Goal: Check status: Check status

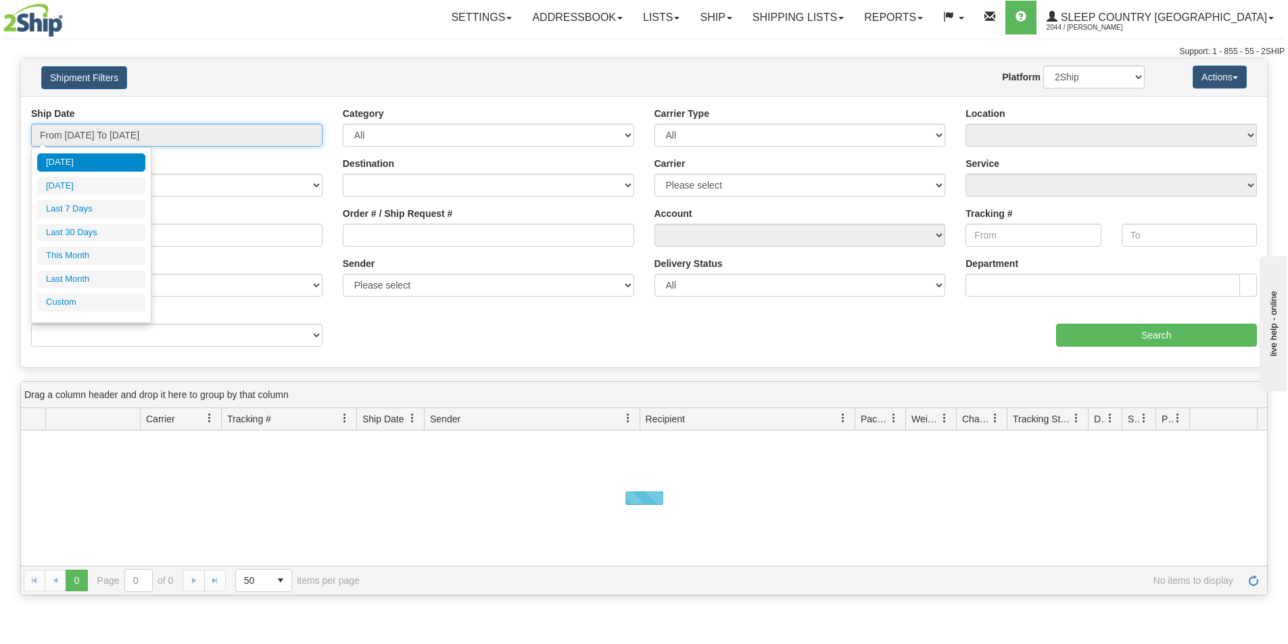
click at [267, 134] on input "From [DATE] To [DATE]" at bounding box center [176, 135] width 291 height 23
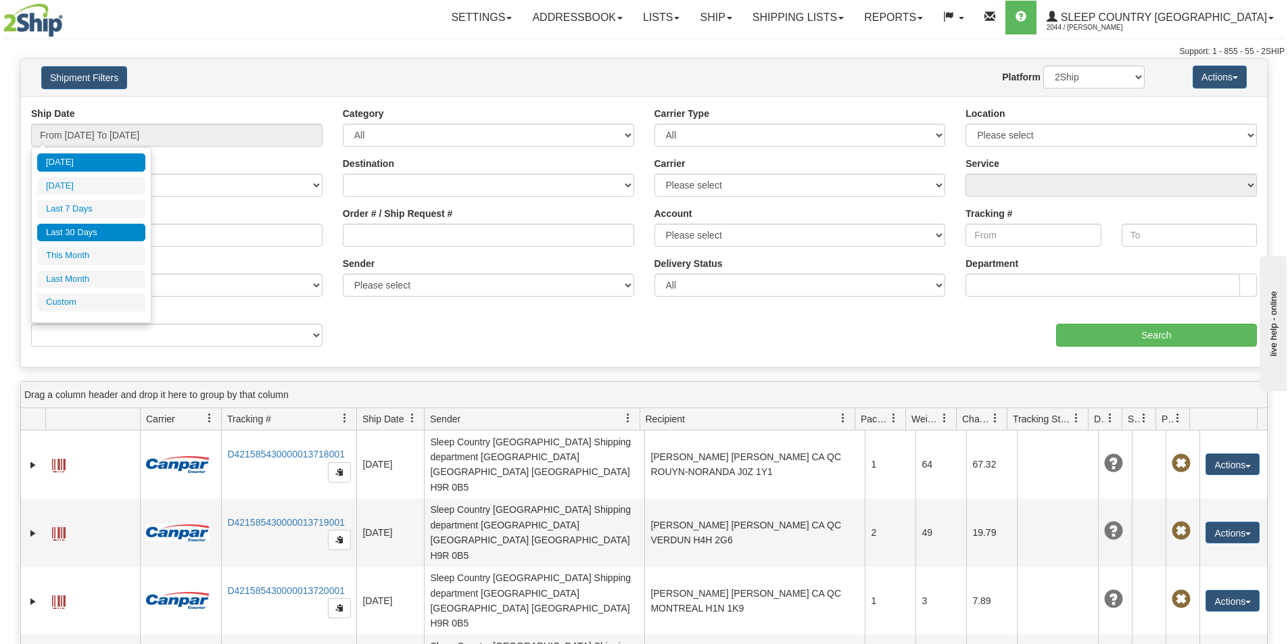
click at [88, 232] on li "Last 30 Days" at bounding box center [91, 233] width 108 height 18
type input "From [DATE] To [DATE]"
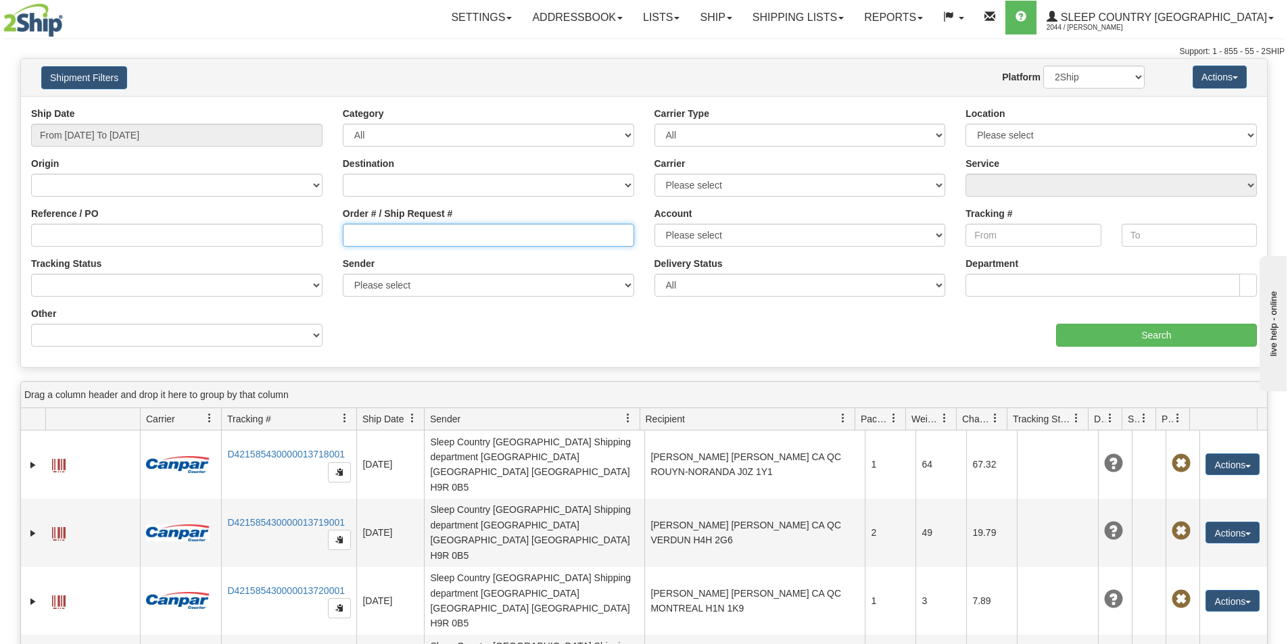
click at [347, 238] on input "Order # / Ship Request #" at bounding box center [488, 235] width 291 height 23
paste input "9002I044571"
type input "9002I044571"
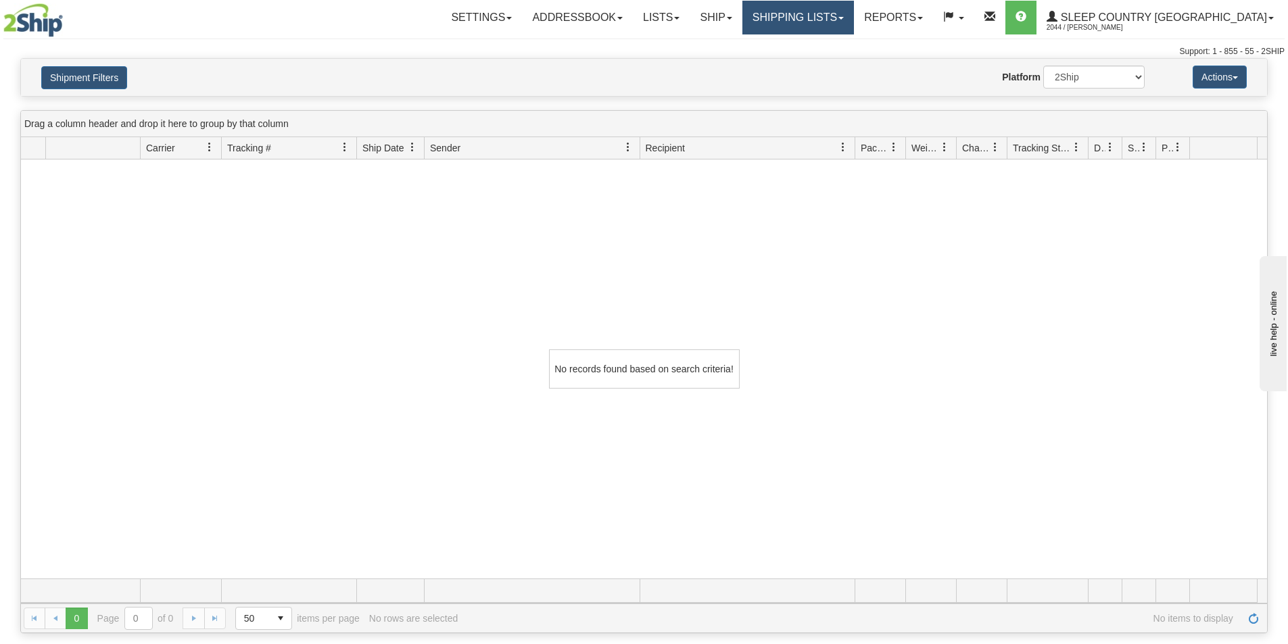
click at [854, 21] on link "Shipping lists" at bounding box center [798, 18] width 112 height 34
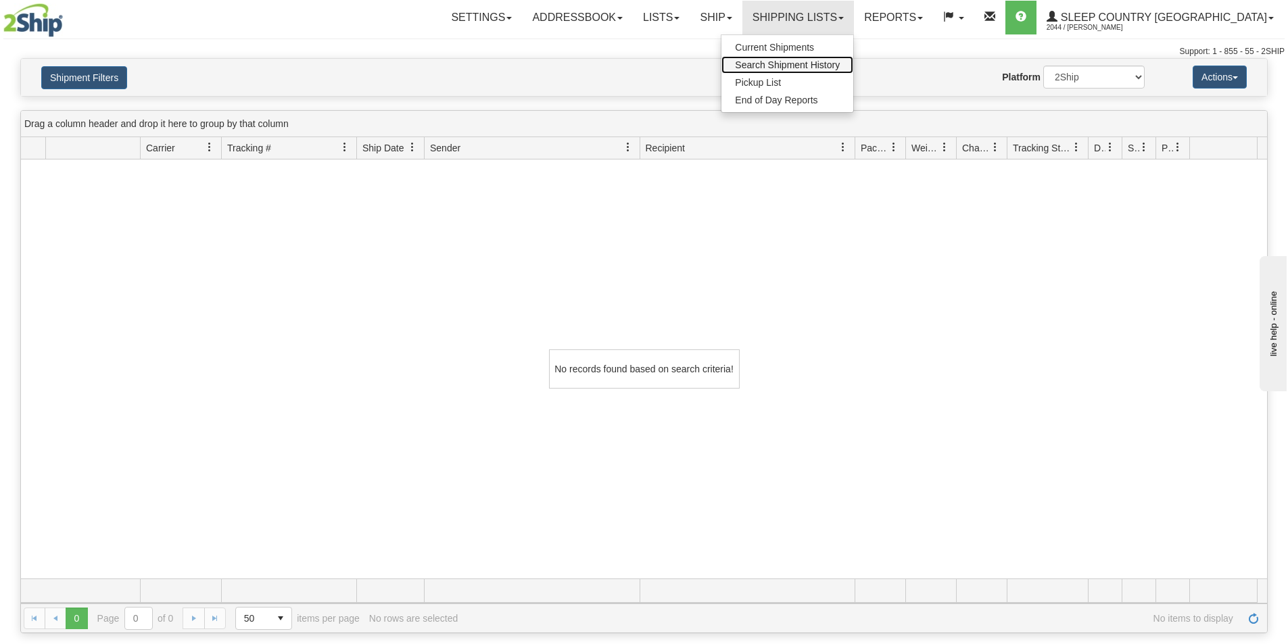
click at [840, 64] on span "Search Shipment History" at bounding box center [787, 64] width 105 height 11
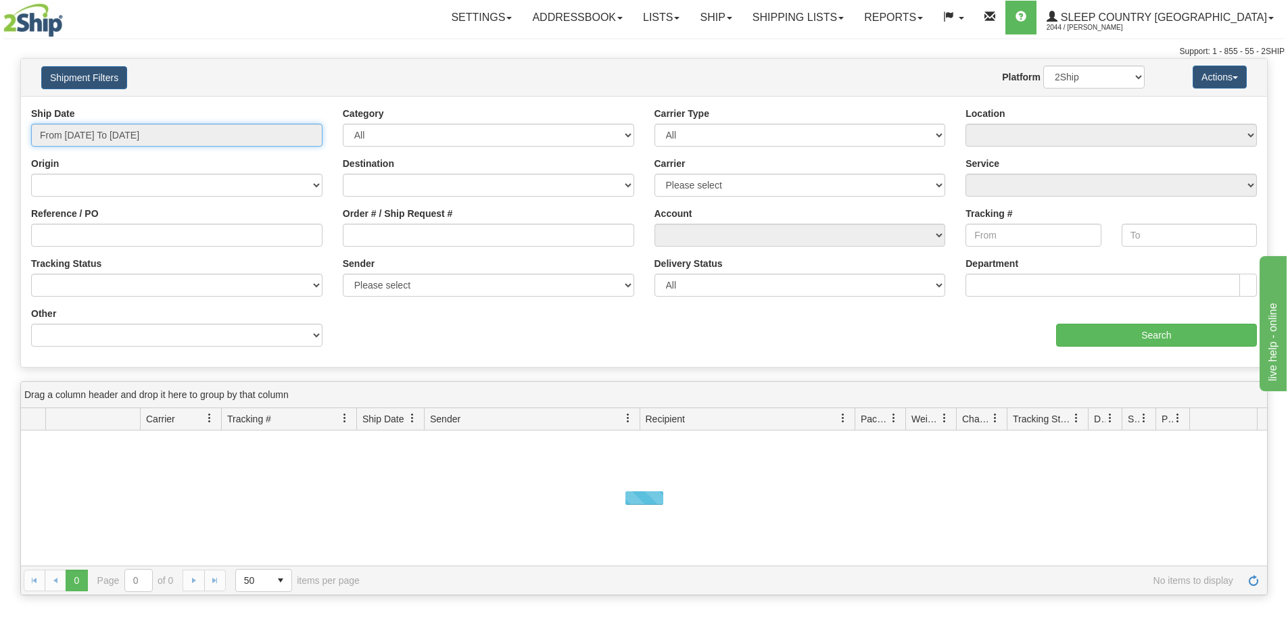
click at [260, 128] on input "From [DATE] To [DATE]" at bounding box center [176, 135] width 291 height 23
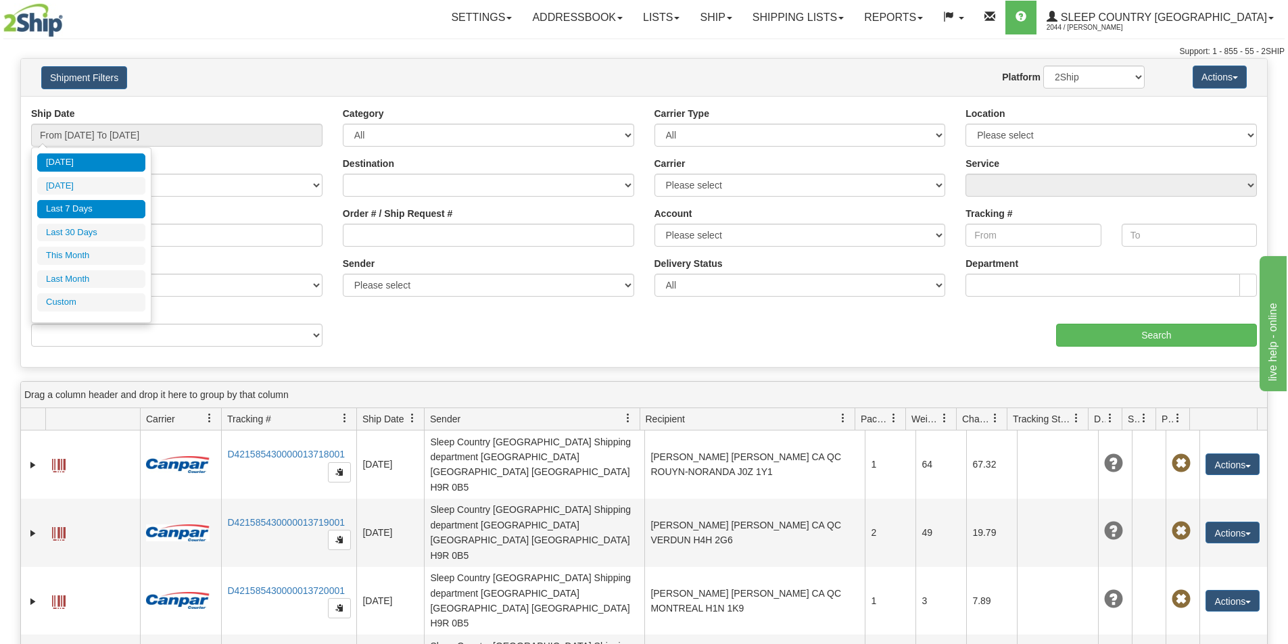
click at [94, 210] on li "Last 7 Days" at bounding box center [91, 209] width 108 height 18
type input "From 08/30/2025 To 09/05/2025"
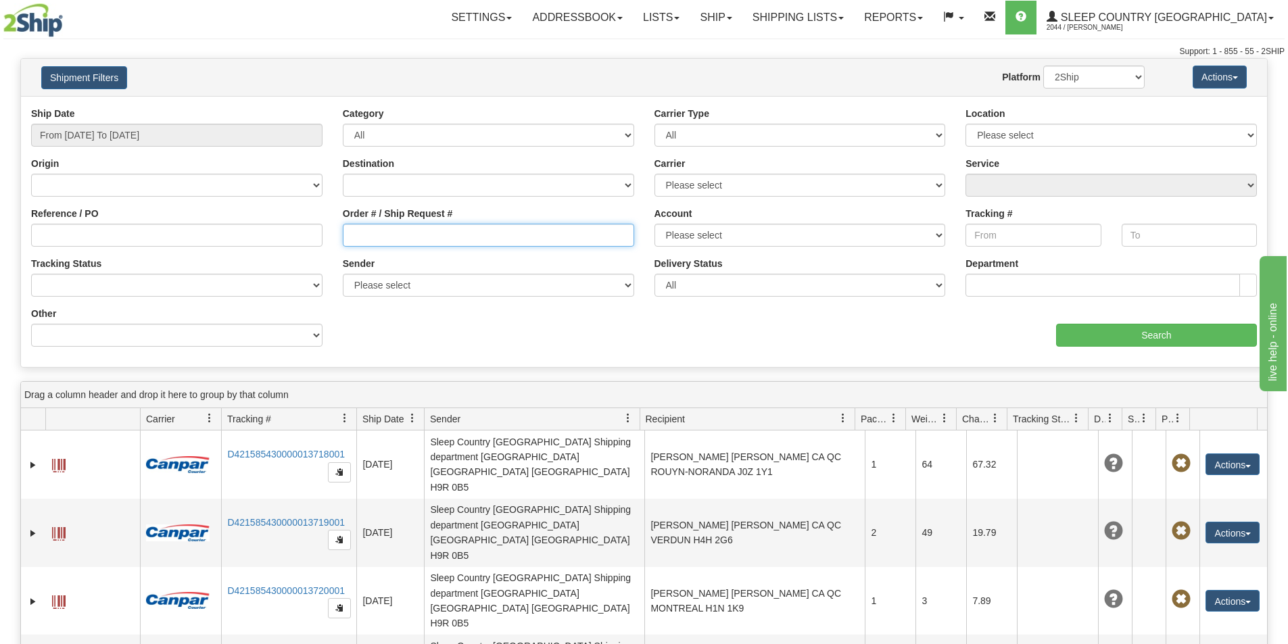
click at [346, 236] on input "Order # / Ship Request #" at bounding box center [488, 235] width 291 height 23
paste input "9002I044571"
type input "9002I044571"
